Goal: Task Accomplishment & Management: Manage account settings

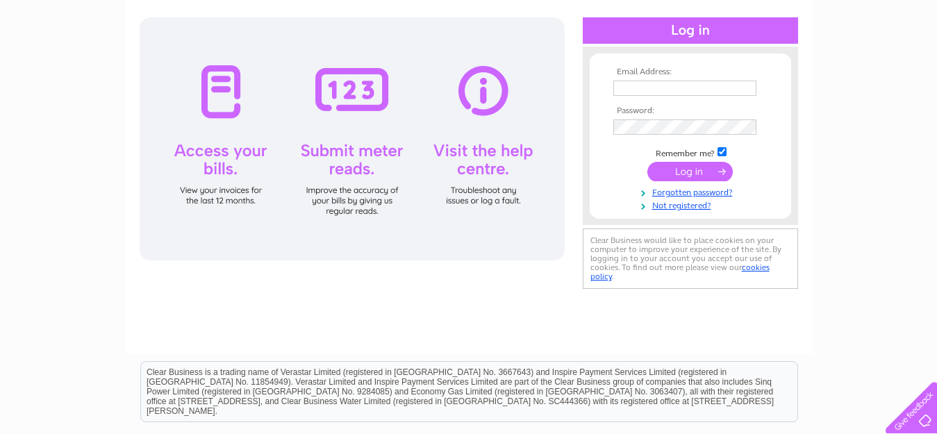
click at [555, 224] on div at bounding box center [352, 138] width 425 height 243
click at [632, 90] on input "text" at bounding box center [684, 88] width 143 height 15
paste input "[EMAIL_ADDRESS][DOMAIN_NAME]:powerplay"
click at [709, 88] on input "[EMAIL_ADDRESS][DOMAIN_NAME]:powerplay" at bounding box center [685, 89] width 145 height 17
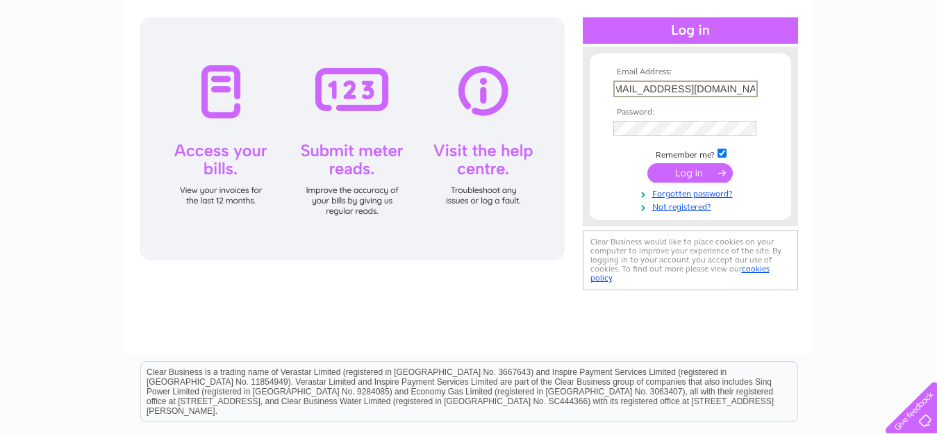
scroll to position [0, 8]
type input "[EMAIL_ADDRESS][DOMAIN_NAME]"
click at [647, 163] on input "submit" at bounding box center [689, 172] width 85 height 19
